Goal: Information Seeking & Learning: Learn about a topic

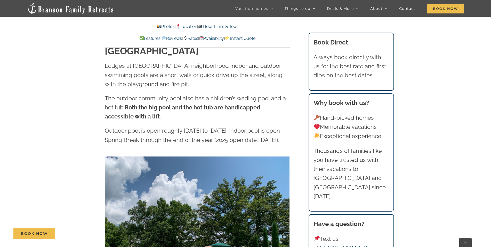
scroll to position [1324, 0]
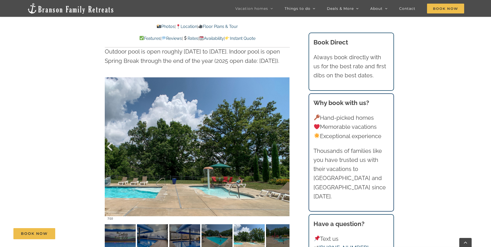
click at [111, 132] on div at bounding box center [115, 146] width 16 height 32
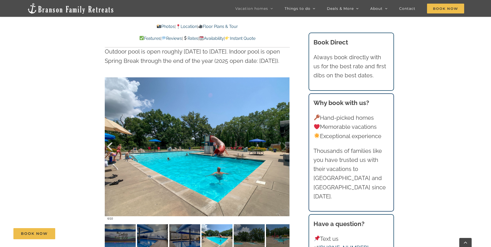
click at [111, 132] on div at bounding box center [115, 146] width 16 height 32
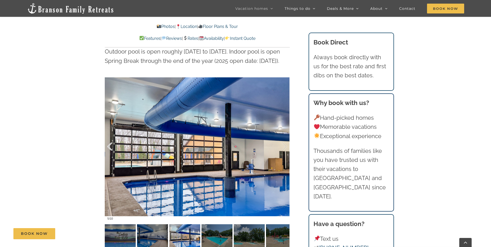
click at [111, 132] on div at bounding box center [115, 146] width 16 height 32
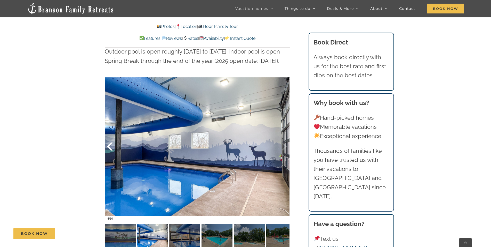
click at [111, 132] on div at bounding box center [115, 146] width 16 height 32
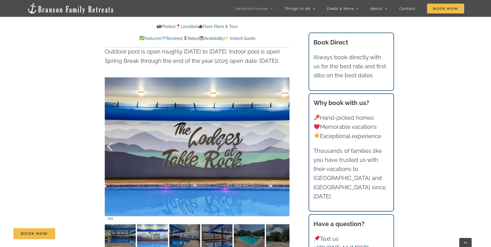
click at [111, 132] on div at bounding box center [115, 146] width 16 height 32
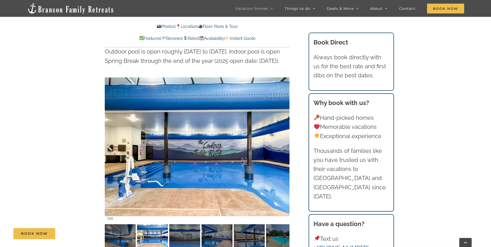
click at [111, 132] on div at bounding box center [115, 146] width 16 height 32
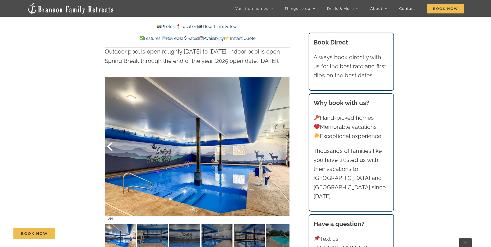
click at [111, 132] on div at bounding box center [115, 146] width 16 height 32
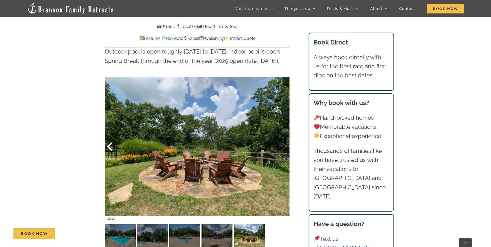
click at [111, 132] on div at bounding box center [115, 146] width 16 height 32
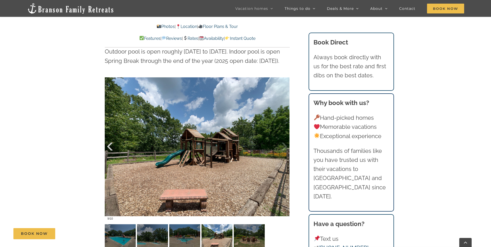
click at [111, 132] on div at bounding box center [115, 146] width 16 height 32
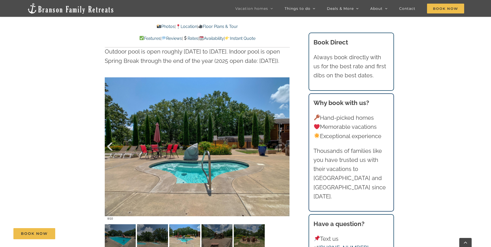
click at [111, 132] on div at bounding box center [115, 146] width 16 height 32
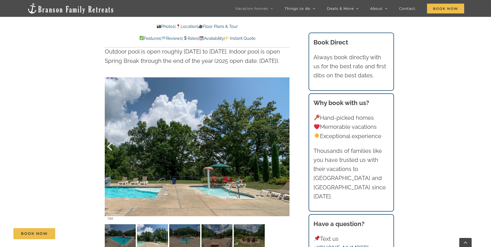
click at [111, 132] on div at bounding box center [115, 146] width 16 height 32
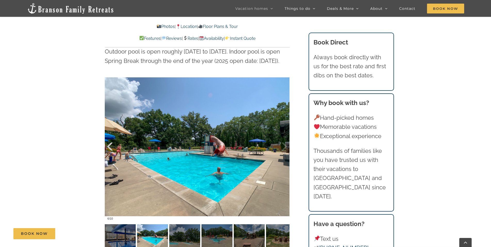
click at [111, 132] on div at bounding box center [115, 146] width 16 height 32
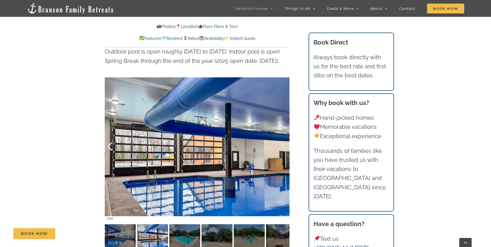
click at [111, 132] on div at bounding box center [115, 146] width 16 height 32
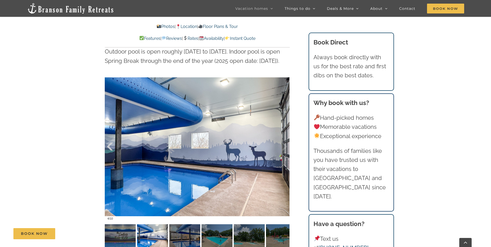
click at [111, 132] on div at bounding box center [115, 146] width 16 height 32
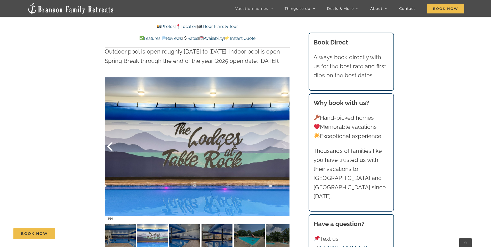
click at [111, 132] on div at bounding box center [115, 146] width 16 height 32
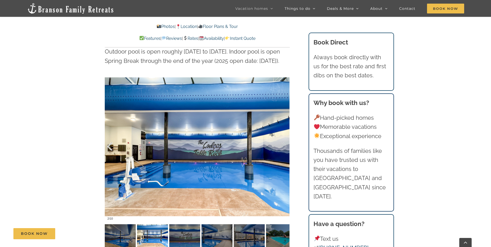
click at [111, 132] on div at bounding box center [115, 146] width 16 height 32
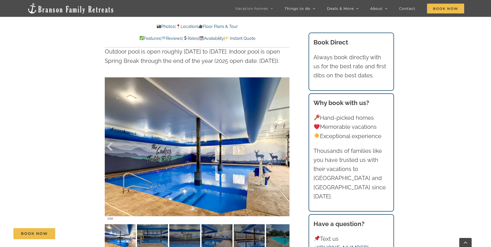
click at [111, 132] on div at bounding box center [115, 146] width 16 height 32
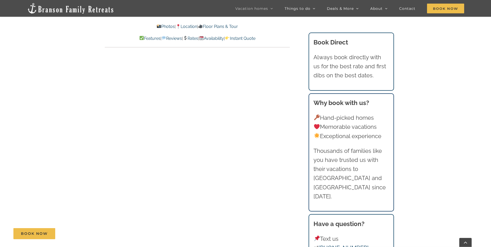
scroll to position [2509, 0]
click at [162, 25] on link "Photos" at bounding box center [166, 26] width 18 height 5
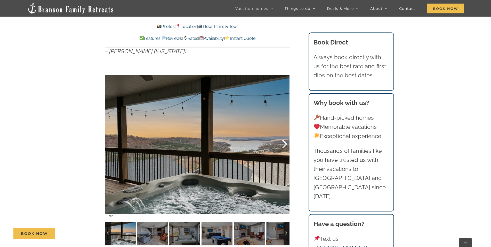
click at [285, 141] on div at bounding box center [279, 144] width 16 height 32
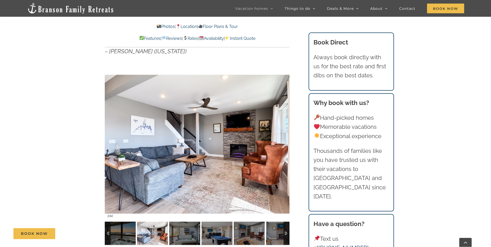
click at [283, 142] on div at bounding box center [279, 144] width 16 height 32
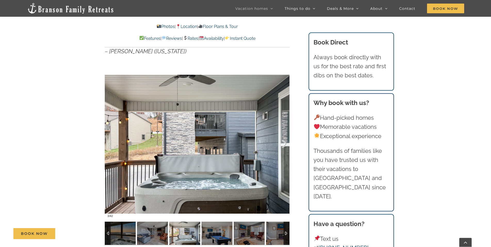
click at [283, 141] on div at bounding box center [279, 144] width 16 height 32
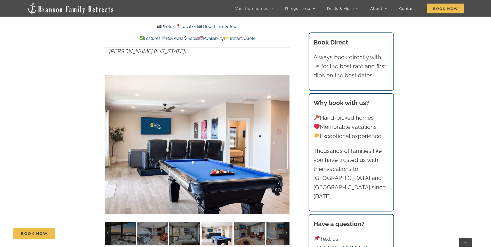
click at [283, 141] on div "4 / 42" at bounding box center [197, 144] width 185 height 152
click at [284, 141] on div at bounding box center [279, 144] width 16 height 32
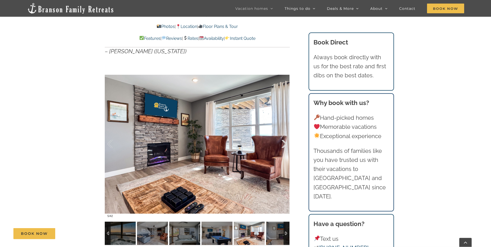
click at [284, 141] on div at bounding box center [279, 144] width 16 height 32
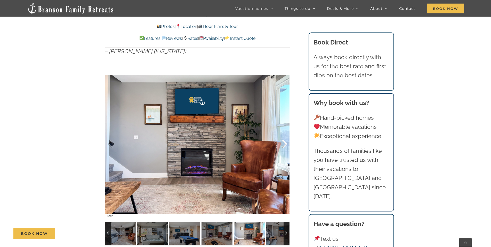
click at [284, 141] on div at bounding box center [279, 144] width 16 height 32
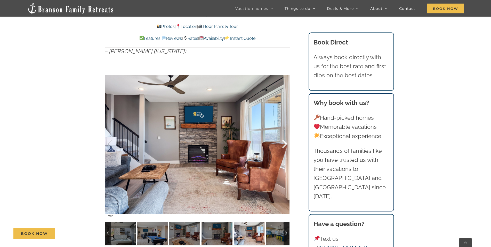
click at [284, 141] on div at bounding box center [279, 144] width 16 height 32
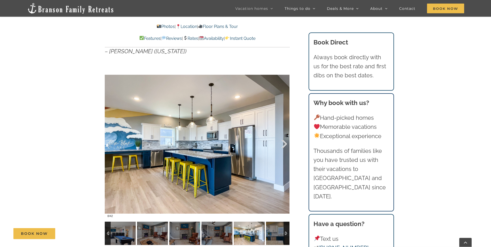
click at [284, 141] on div at bounding box center [279, 144] width 16 height 32
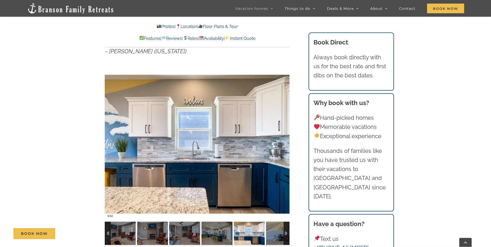
click at [284, 141] on div at bounding box center [279, 144] width 16 height 32
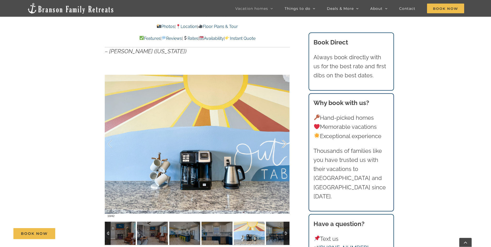
click at [284, 141] on div at bounding box center [279, 144] width 16 height 32
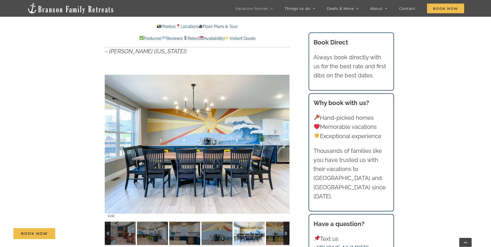
click at [284, 141] on div at bounding box center [279, 144] width 16 height 32
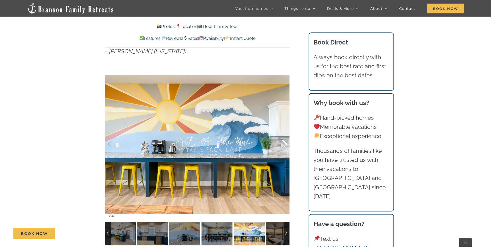
click at [284, 141] on div at bounding box center [279, 144] width 16 height 32
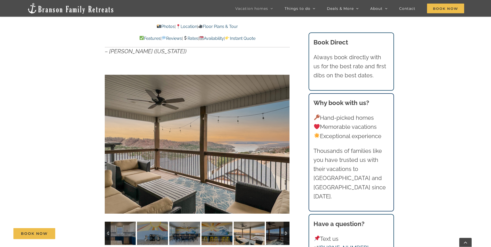
click at [284, 141] on div at bounding box center [197, 144] width 185 height 152
click at [283, 143] on div at bounding box center [279, 144] width 16 height 32
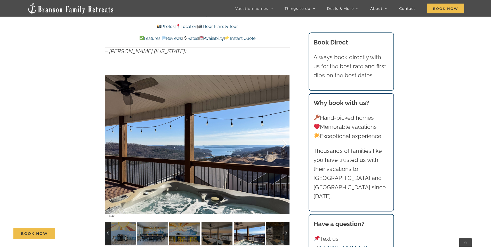
click at [283, 143] on div at bounding box center [279, 144] width 16 height 32
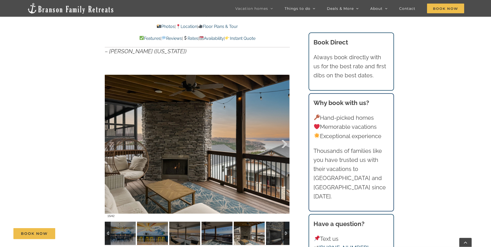
click at [283, 143] on div at bounding box center [279, 144] width 16 height 32
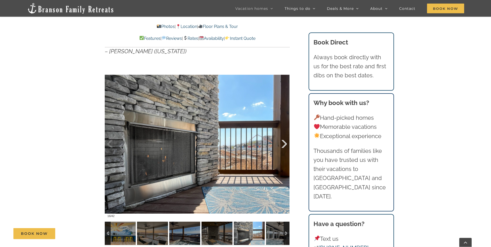
click at [283, 143] on div at bounding box center [279, 144] width 16 height 32
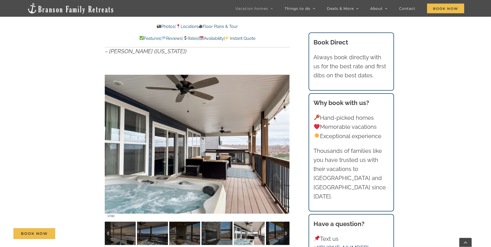
click at [283, 143] on div at bounding box center [279, 144] width 16 height 32
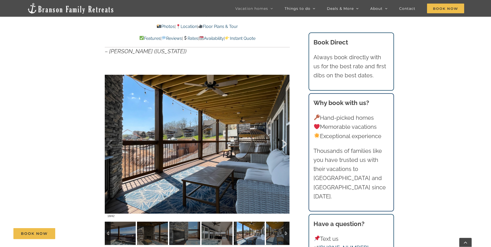
click at [281, 141] on div at bounding box center [279, 144] width 16 height 32
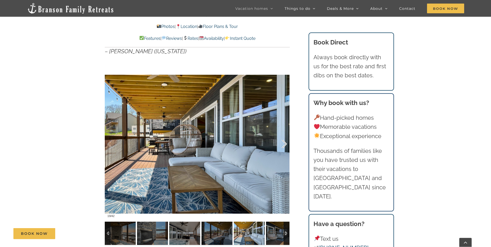
click at [281, 141] on div at bounding box center [279, 144] width 16 height 32
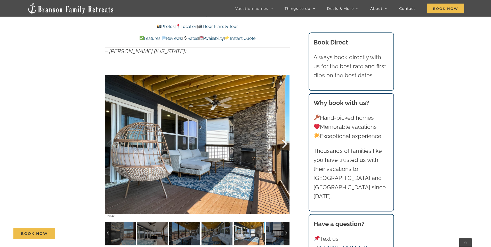
click at [281, 141] on div at bounding box center [279, 144] width 16 height 32
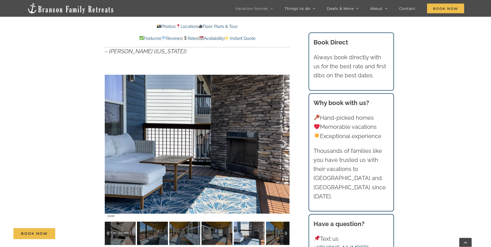
click at [281, 141] on div at bounding box center [279, 144] width 16 height 32
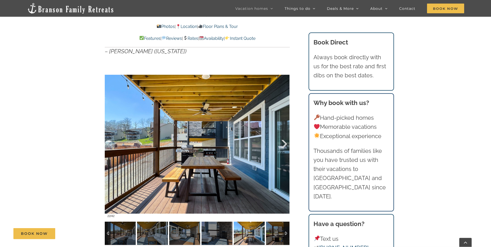
click at [281, 143] on div at bounding box center [279, 144] width 16 height 32
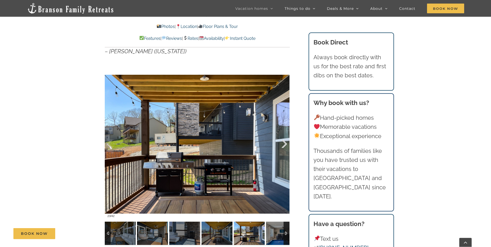
click at [281, 143] on div at bounding box center [279, 144] width 16 height 32
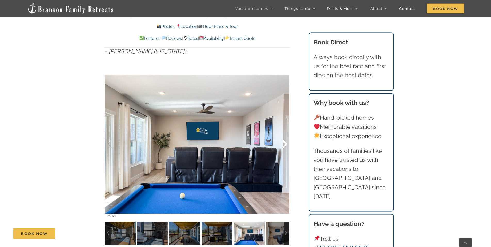
click at [281, 143] on div at bounding box center [279, 144] width 16 height 32
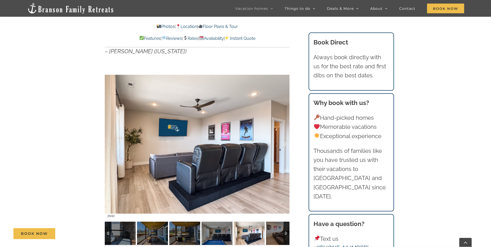
click at [281, 143] on div at bounding box center [279, 144] width 16 height 32
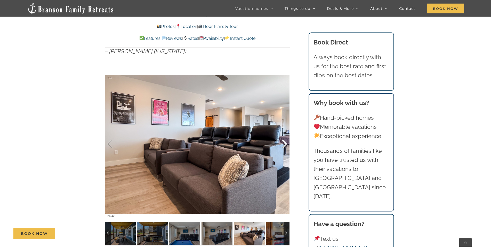
click at [281, 143] on div at bounding box center [279, 144] width 16 height 32
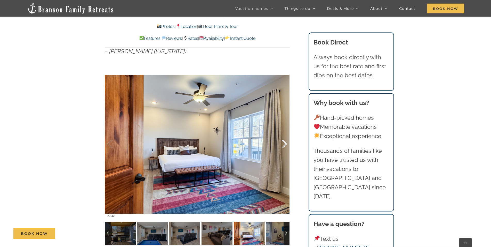
click at [281, 143] on div at bounding box center [279, 144] width 16 height 32
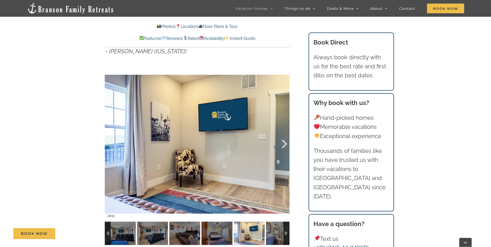
click at [281, 143] on div at bounding box center [279, 144] width 16 height 32
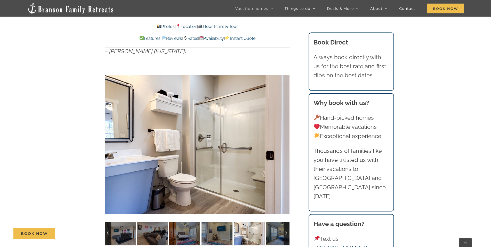
click at [281, 143] on div at bounding box center [197, 144] width 185 height 152
click at [282, 142] on div at bounding box center [279, 144] width 16 height 32
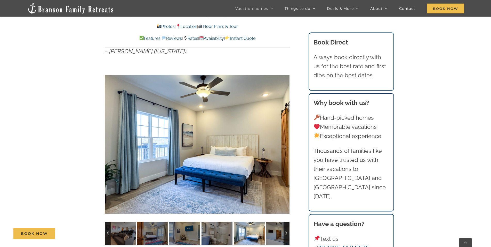
click at [282, 142] on div at bounding box center [197, 144] width 185 height 152
click at [282, 142] on div at bounding box center [279, 144] width 16 height 32
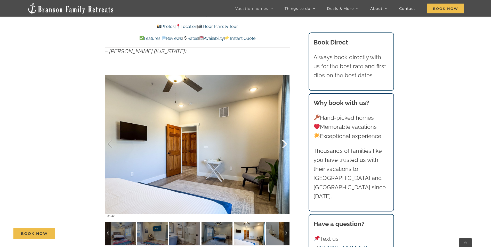
click at [282, 142] on div at bounding box center [279, 144] width 16 height 32
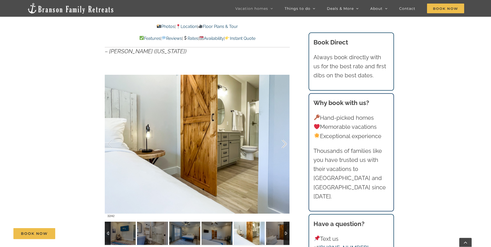
click at [282, 142] on div at bounding box center [279, 144] width 16 height 32
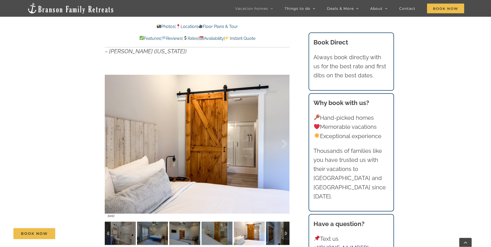
click at [282, 142] on div at bounding box center [279, 144] width 16 height 32
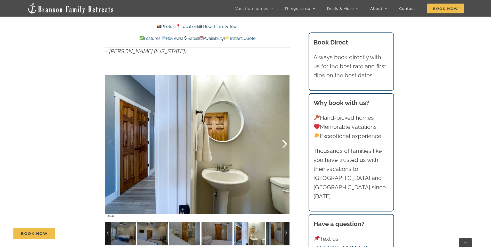
click at [282, 142] on div at bounding box center [279, 144] width 16 height 32
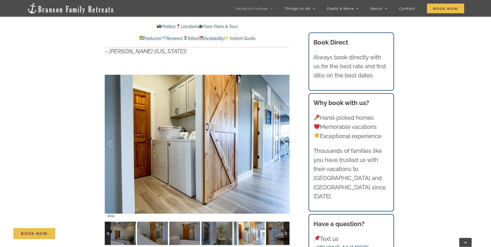
click at [282, 142] on div at bounding box center [279, 144] width 16 height 32
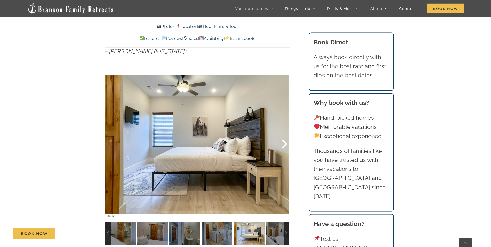
click at [282, 142] on div at bounding box center [279, 144] width 16 height 32
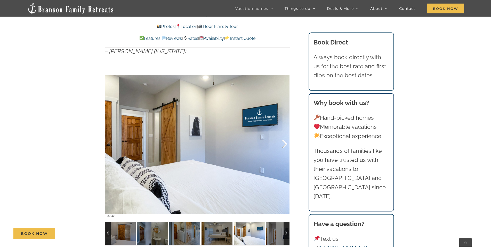
click at [282, 142] on div at bounding box center [279, 144] width 16 height 32
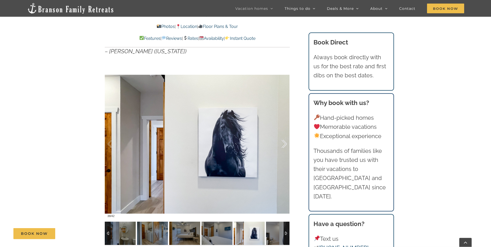
click at [282, 142] on div at bounding box center [279, 144] width 16 height 32
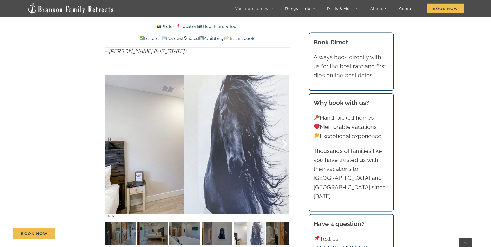
click at [282, 142] on div at bounding box center [279, 144] width 16 height 32
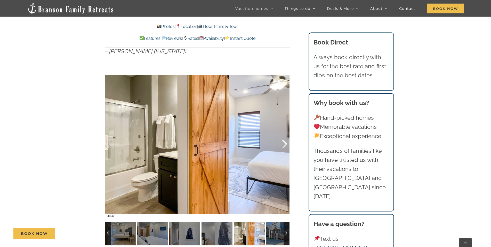
click at [282, 142] on div at bounding box center [279, 144] width 16 height 32
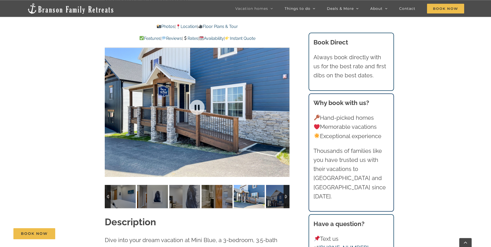
scroll to position [385, 0]
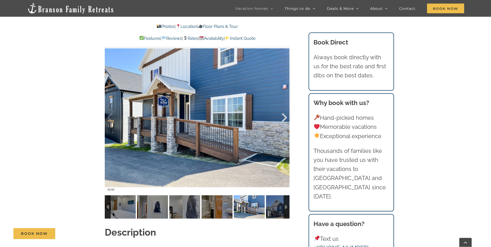
click at [283, 114] on div at bounding box center [279, 117] width 16 height 32
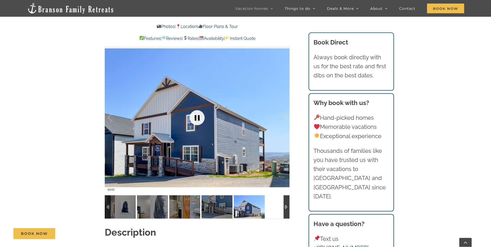
click at [195, 115] on link at bounding box center [197, 117] width 21 height 21
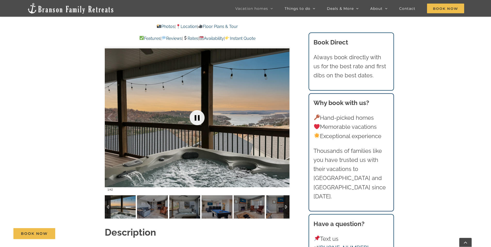
click at [197, 116] on link at bounding box center [197, 117] width 21 height 21
click at [199, 116] on link at bounding box center [197, 117] width 21 height 21
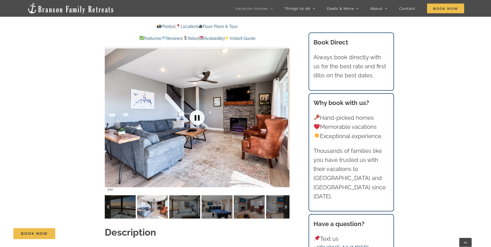
click at [198, 116] on link at bounding box center [197, 117] width 21 height 21
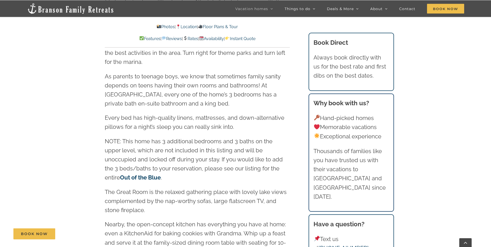
scroll to position [833, 0]
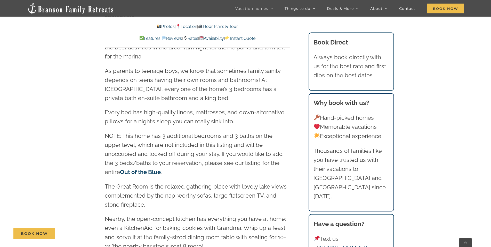
click at [161, 168] on link "Out of the Blue" at bounding box center [140, 171] width 41 height 7
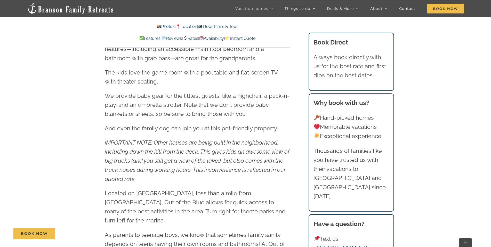
scroll to position [685, 0]
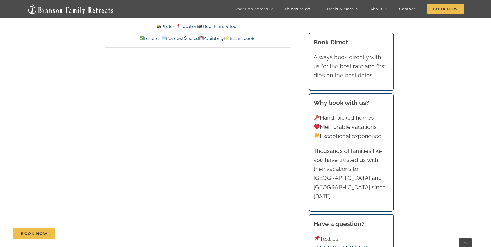
scroll to position [833, 0]
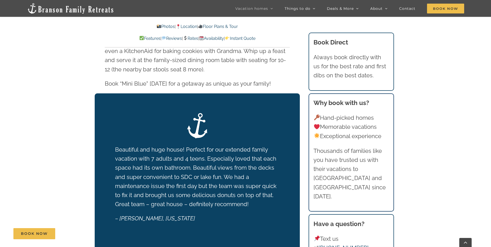
scroll to position [2509, 0]
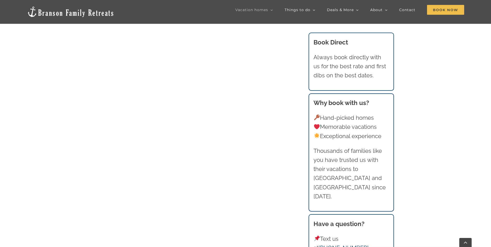
scroll to position [636, 0]
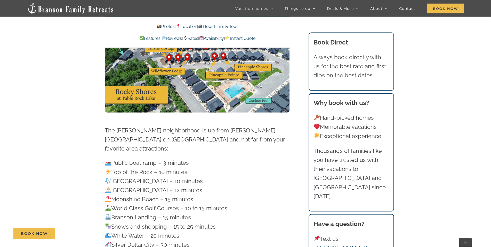
scroll to position [1501, 0]
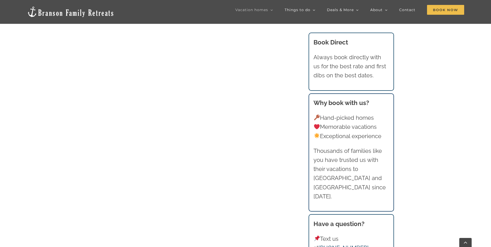
scroll to position [715, 0]
